Goal: Obtain resource: Download file/media

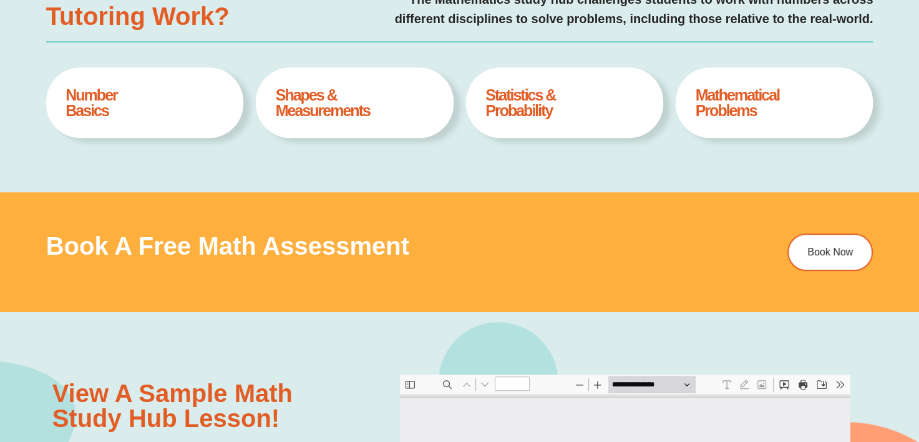
type input "*"
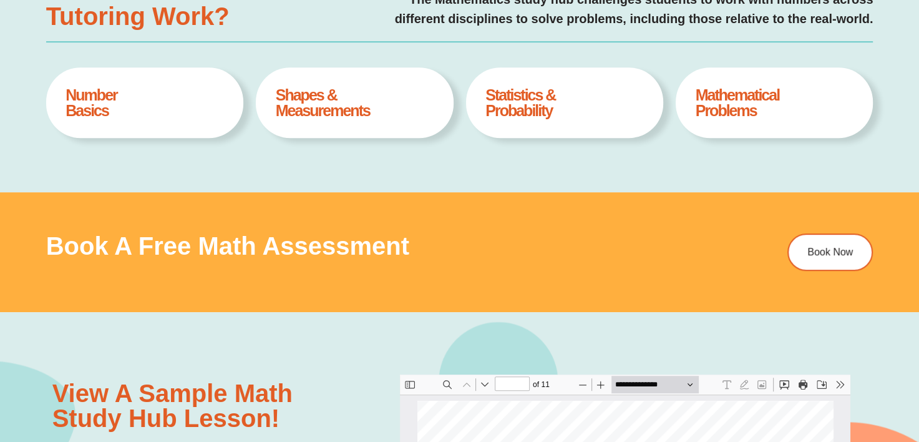
scroll to position [6, 0]
click at [81, 110] on h4 "Number Basics" at bounding box center [145, 102] width 158 height 31
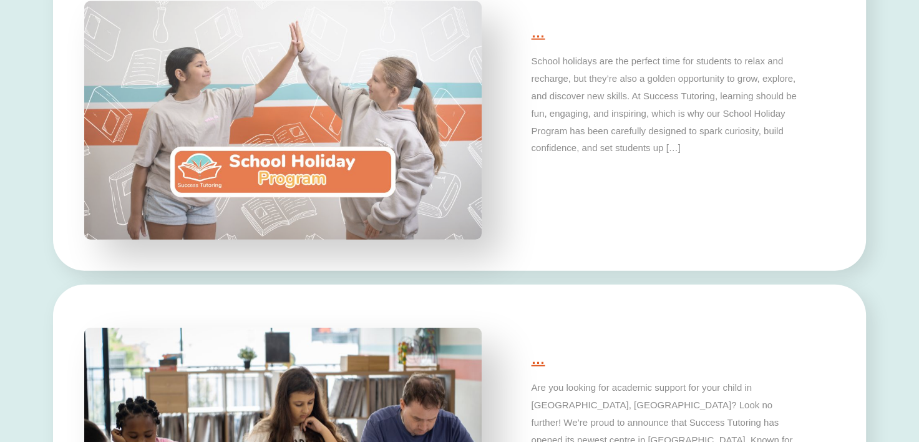
scroll to position [2808, 0]
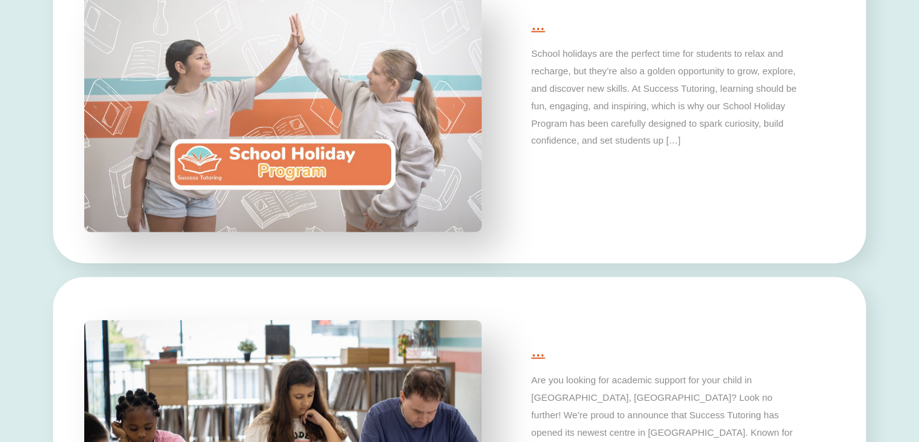
click at [345, 153] on img at bounding box center [282, 113] width 417 height 250
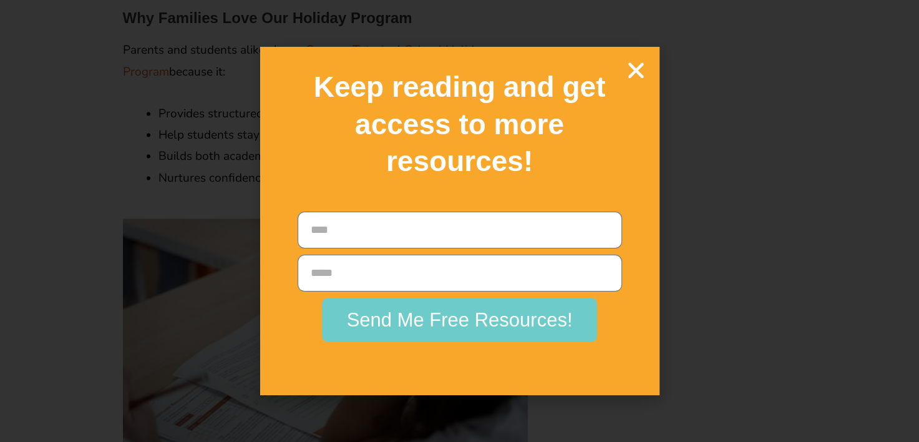
scroll to position [1872, 0]
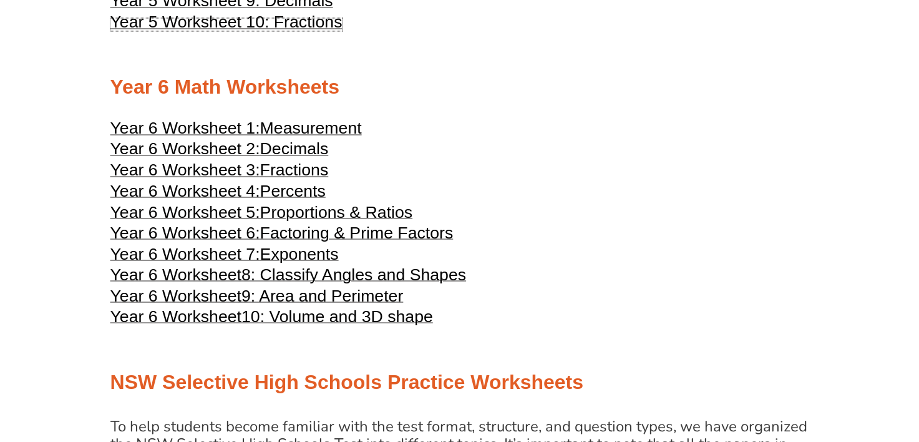
scroll to position [2184, 0]
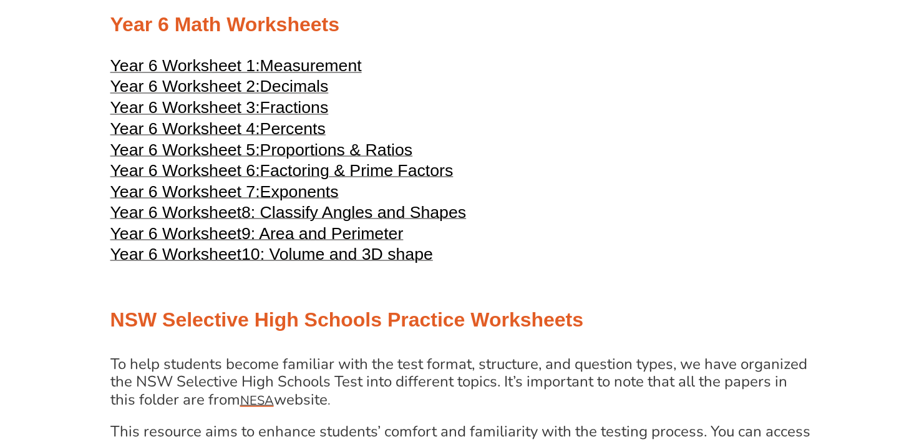
click at [630, 102] on h3 "Year 6 Worksheet 3: Fractions" at bounding box center [459, 109] width 699 height 15
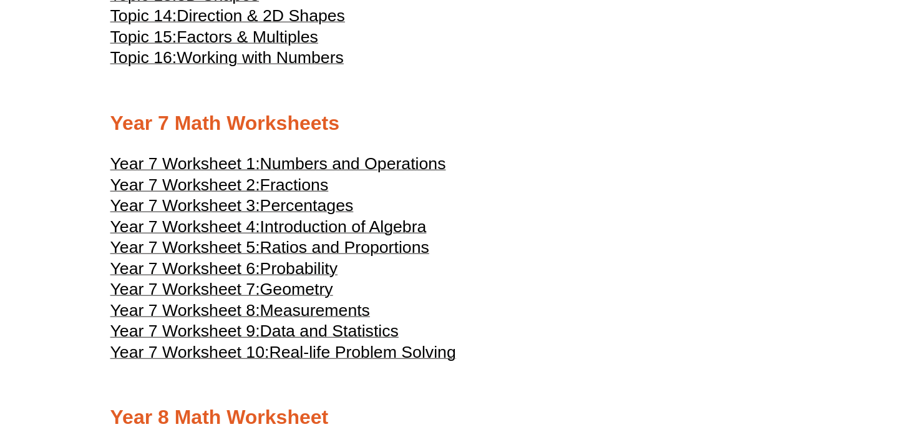
scroll to position [2558, 0]
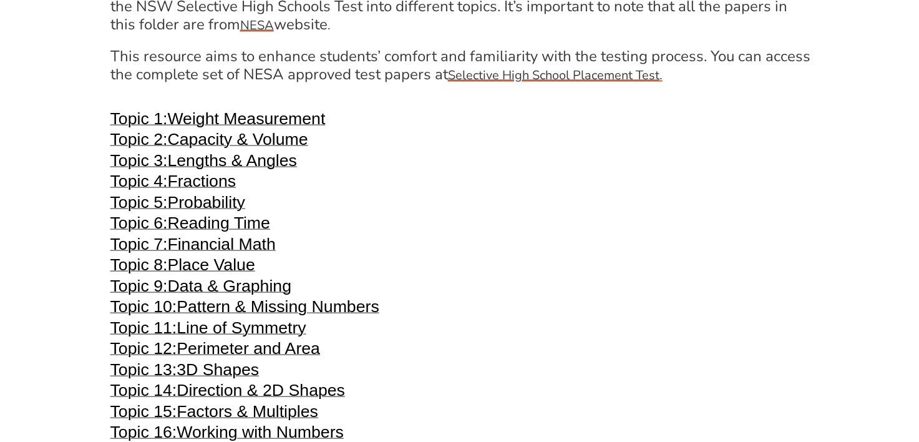
drag, startPoint x: 789, startPoint y: 0, endPoint x: 607, endPoint y: 175, distance: 252.4
click at [607, 175] on div "Year 4 Math Worksheets Year 4 Worksheet 1: Place Value Year 4 Worksheet 2: Addi…" at bounding box center [459, 266] width 711 height 2517
click at [526, 157] on h3 "Topic 3: Lengths & Angles" at bounding box center [459, 162] width 699 height 15
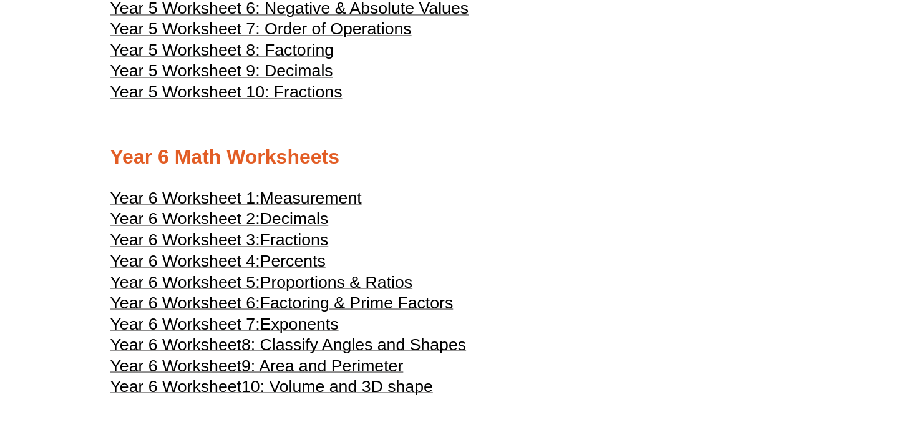
scroll to position [2032, 0]
